Goal: Find specific page/section: Find specific page/section

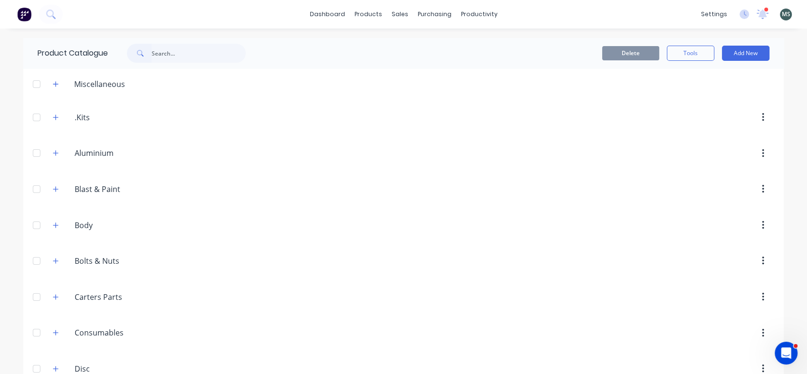
scroll to position [1, 0]
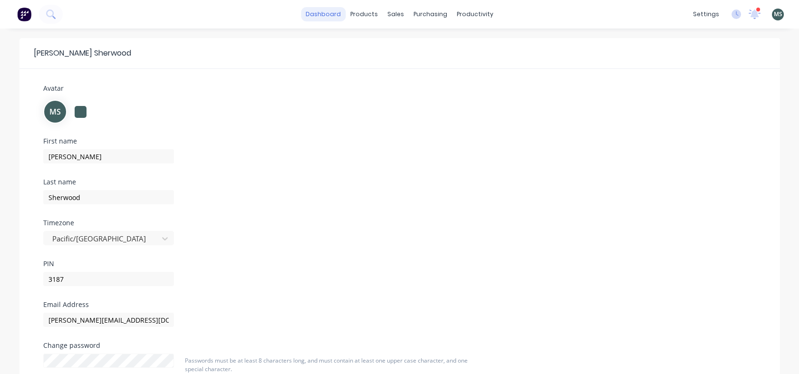
click at [338, 15] on link "dashboard" at bounding box center [323, 14] width 45 height 14
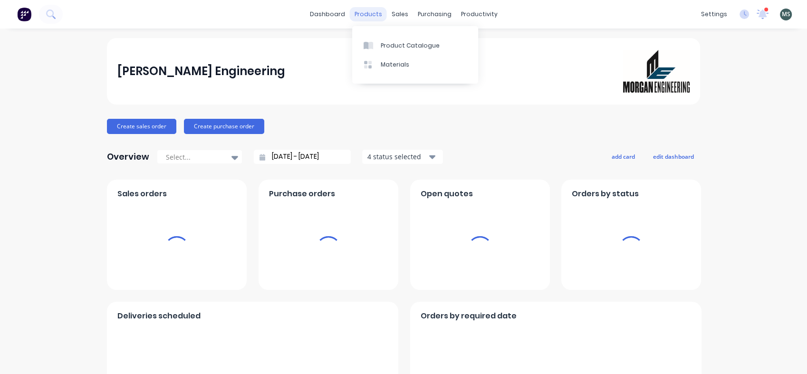
click at [368, 15] on div "products" at bounding box center [368, 14] width 37 height 14
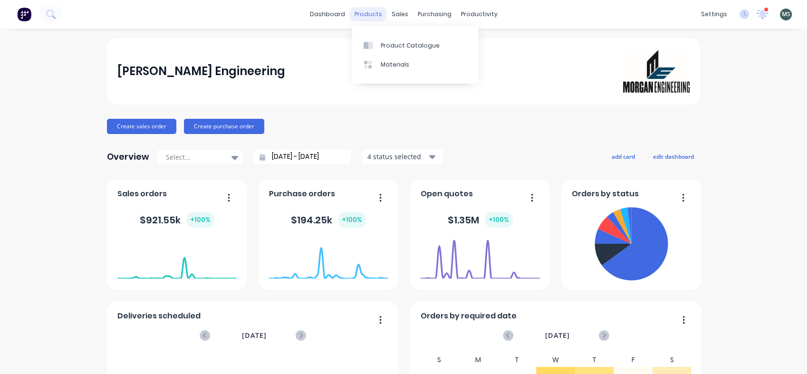
click at [366, 15] on div "products" at bounding box center [368, 14] width 37 height 14
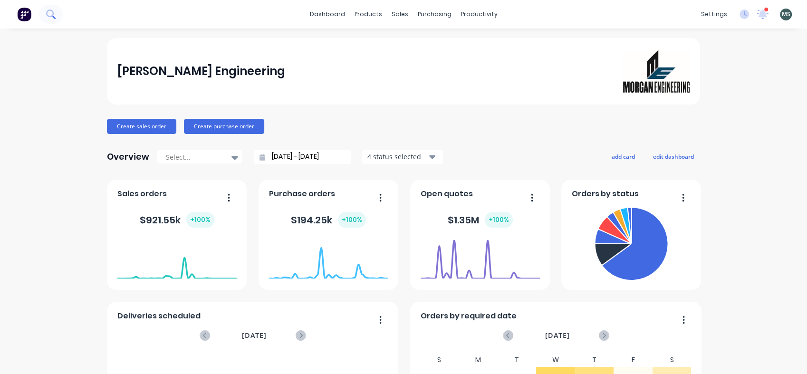
click at [50, 11] on icon at bounding box center [50, 14] width 9 height 9
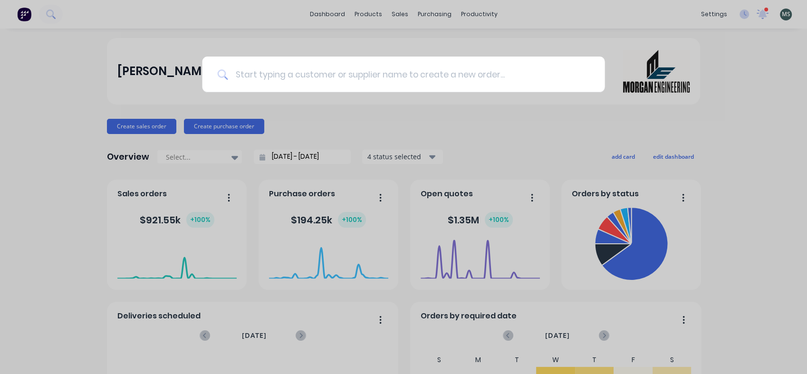
click at [244, 73] on input at bounding box center [409, 75] width 362 height 36
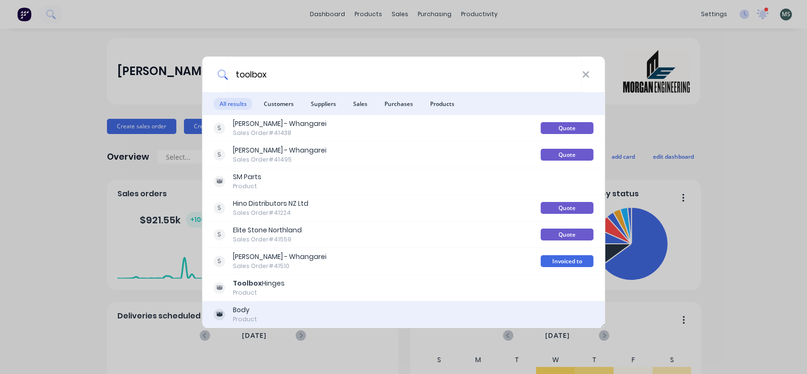
type input "toolbox"
click at [242, 312] on div "Body" at bounding box center [245, 310] width 24 height 10
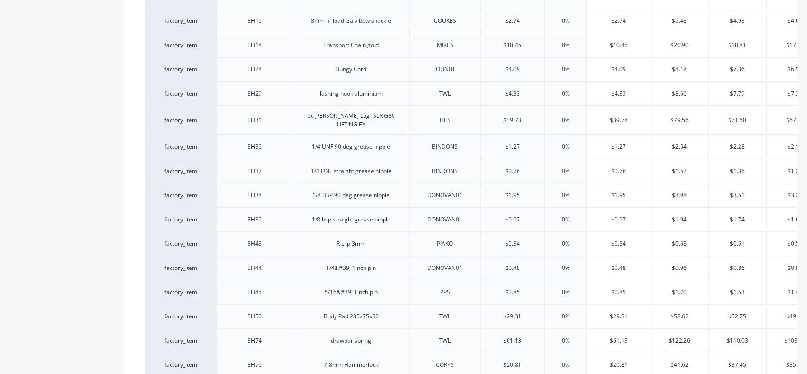
scroll to position [373, 0]
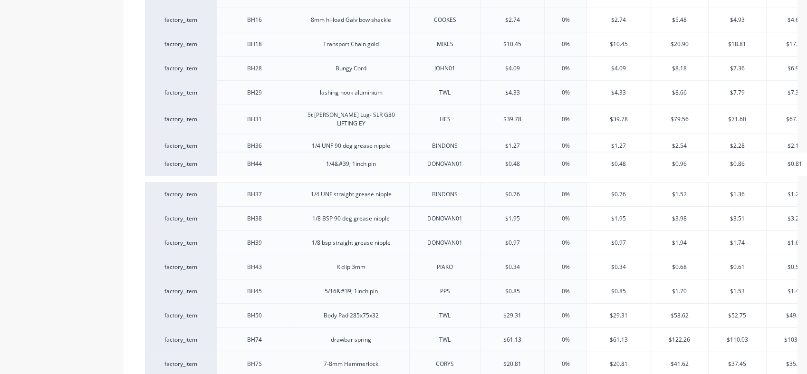
type textarea "x"
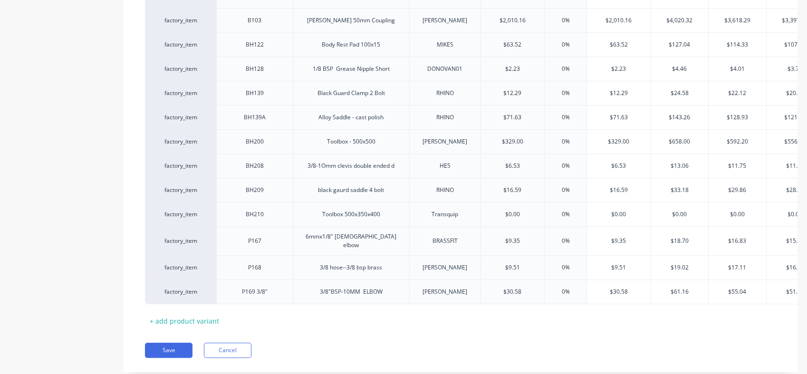
scroll to position [810, 0]
